Goal: Information Seeking & Learning: Learn about a topic

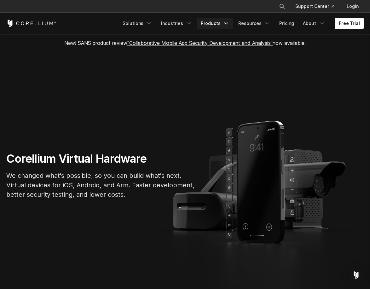
click at [211, 24] on link "Products" at bounding box center [215, 23] width 36 height 11
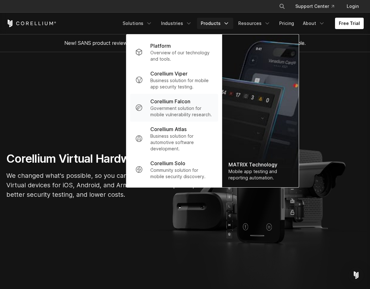
click at [179, 102] on p "Corellium Falcon" at bounding box center [171, 102] width 40 height 8
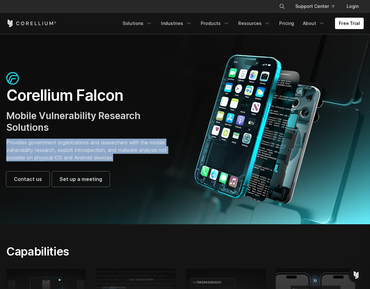
drag, startPoint x: 8, startPoint y: 143, endPoint x: 161, endPoint y: 123, distance: 154.6
click at [125, 159] on p "Provides government organizations and researchers with the mobile vulnerability…" at bounding box center [92, 150] width 173 height 23
copy p "Provides government organizations and researchers with the mobile vulnerability…"
